Goal: Task Accomplishment & Management: Use online tool/utility

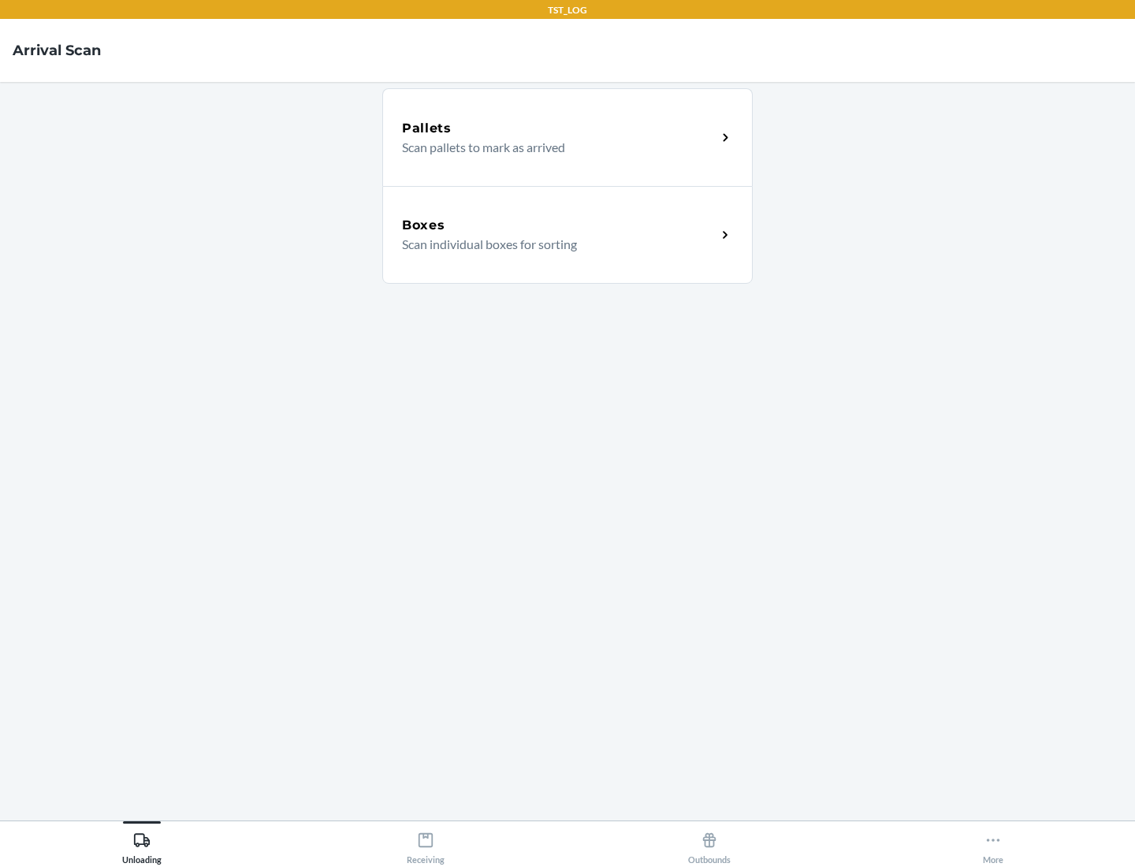
click at [559, 225] on div "Boxes" at bounding box center [559, 225] width 314 height 19
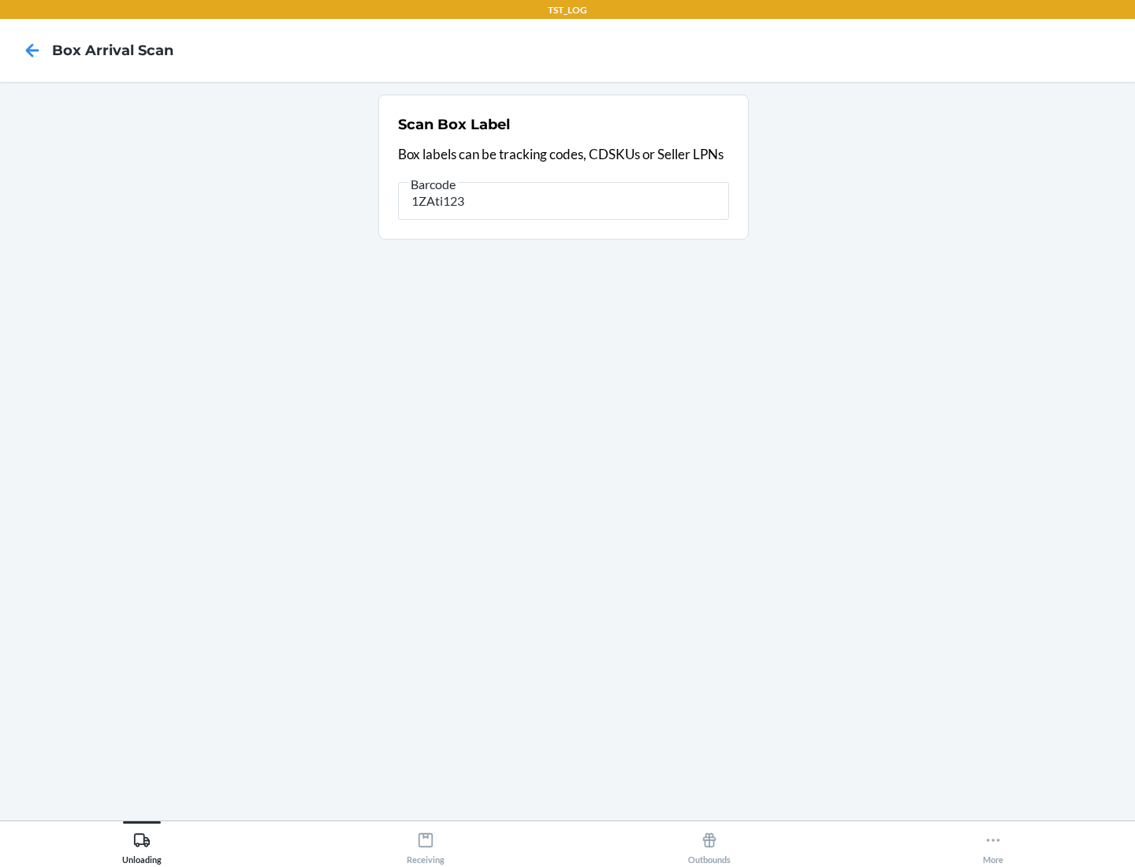
type input "1ZAti123"
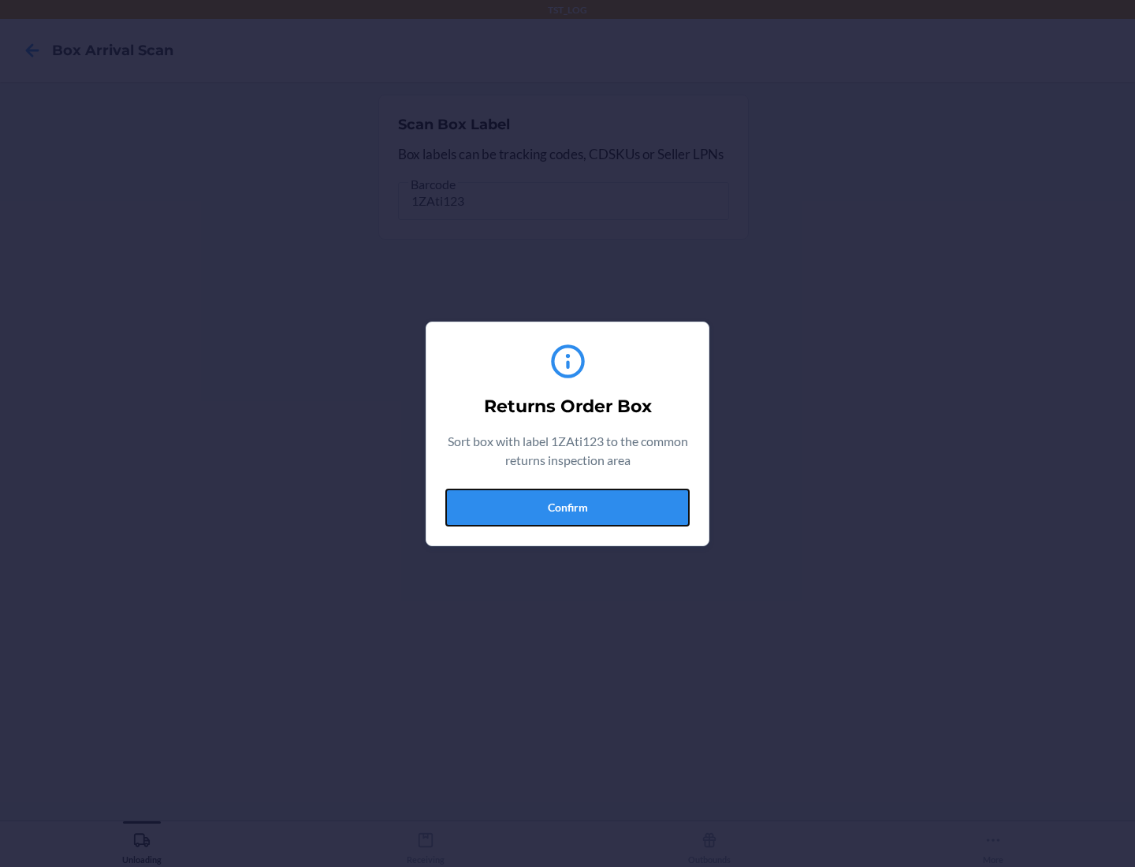
click at [567, 507] on button "Confirm" at bounding box center [567, 508] width 244 height 38
